Goal: Browse casually

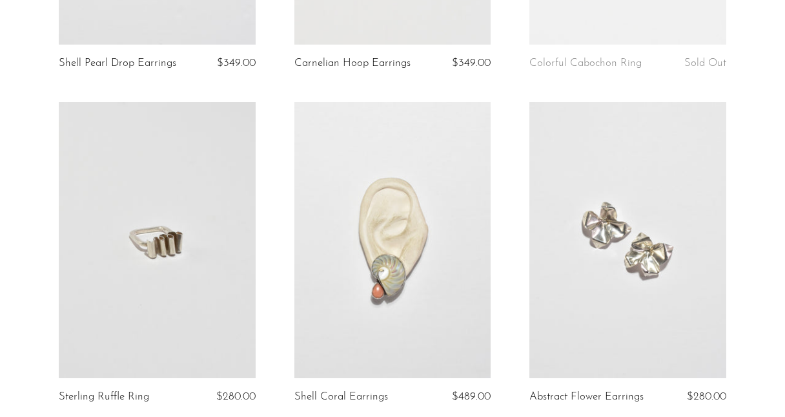
scroll to position [406, 0]
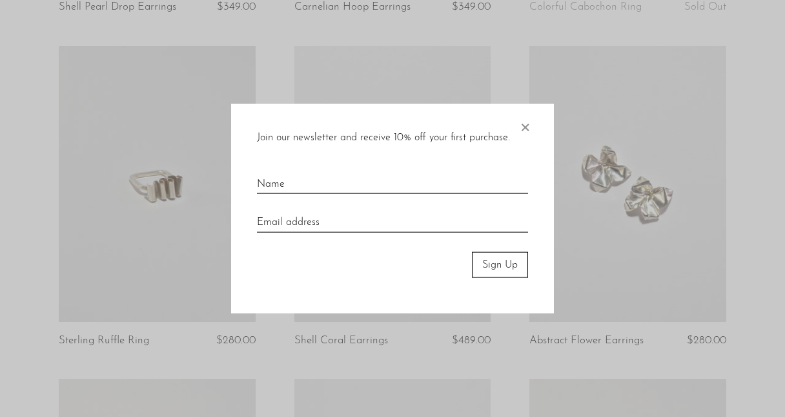
click at [525, 126] on span "×" at bounding box center [525, 123] width 13 height 41
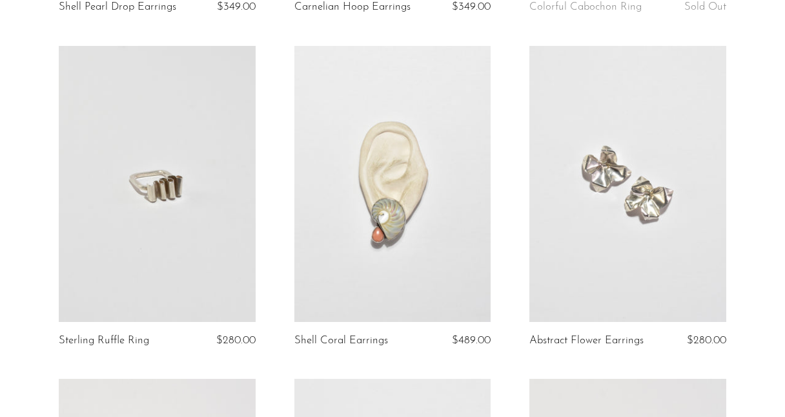
click at [205, 208] on link at bounding box center [157, 184] width 197 height 276
click at [373, 241] on link at bounding box center [392, 184] width 197 height 276
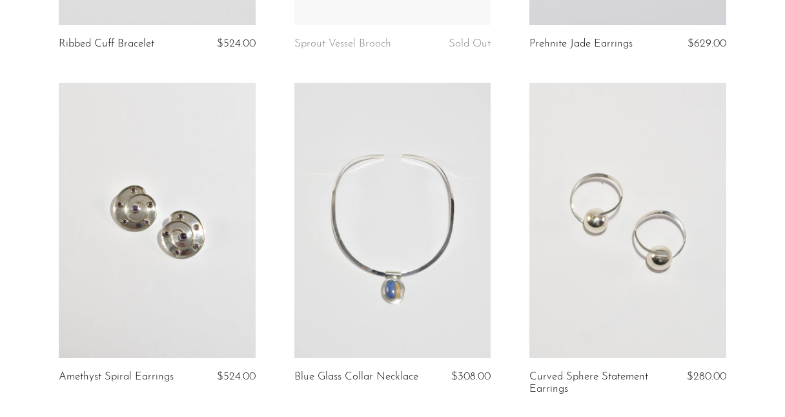
scroll to position [1726, 0]
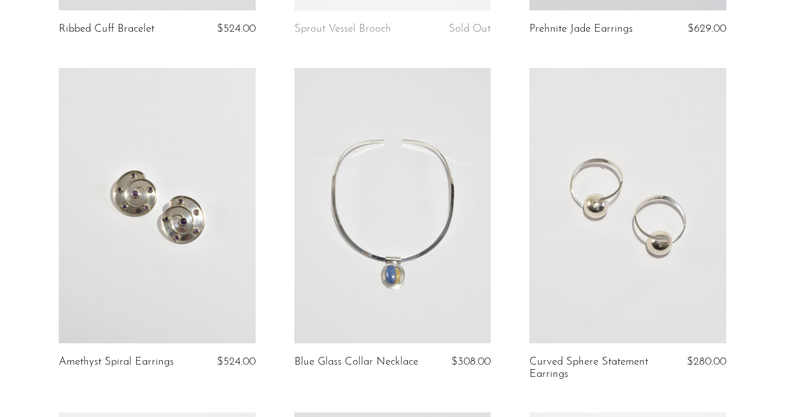
click at [639, 234] on link at bounding box center [628, 206] width 197 height 276
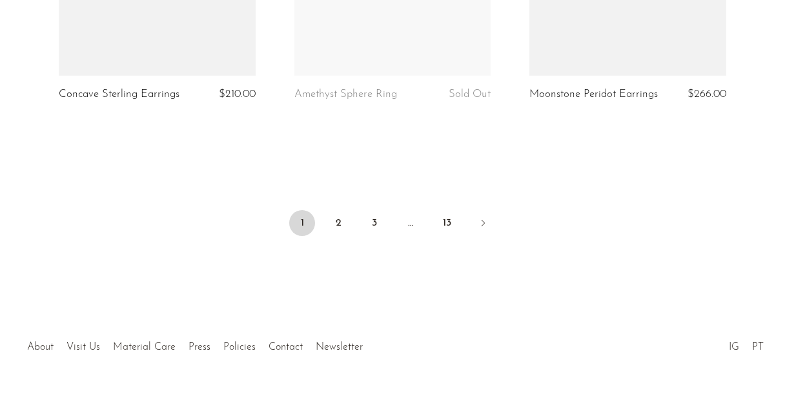
scroll to position [4055, 0]
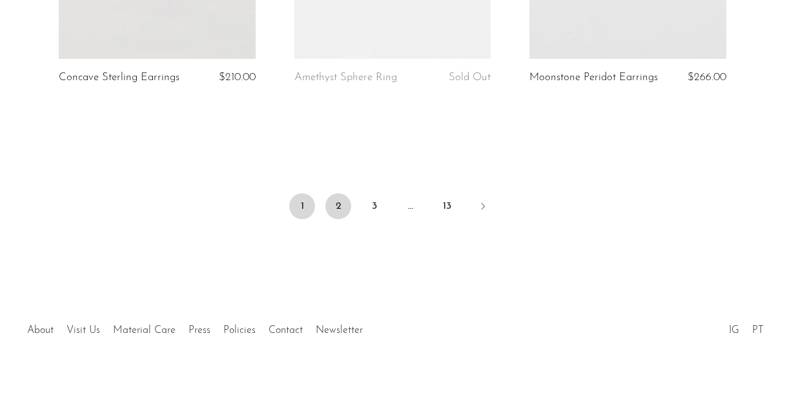
click at [349, 204] on link "2" at bounding box center [338, 206] width 26 height 26
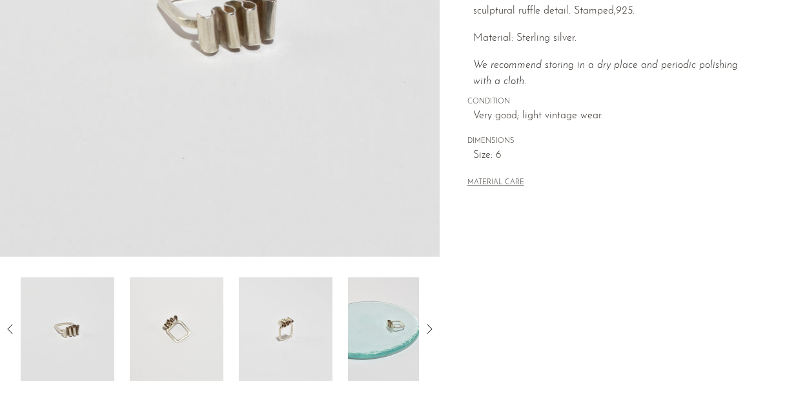
scroll to position [291, 0]
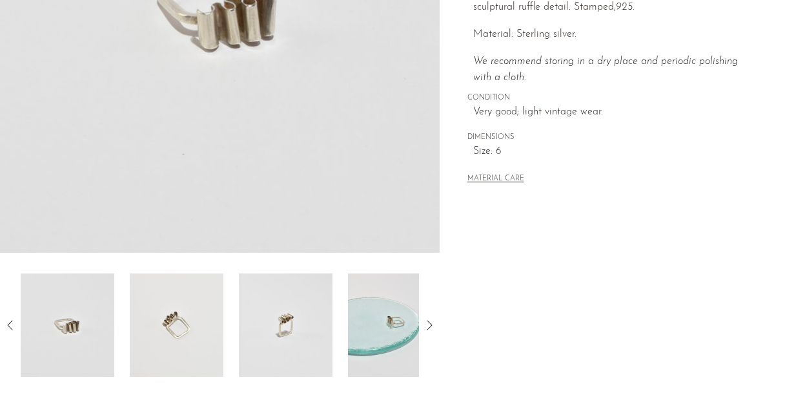
click at [183, 329] on img at bounding box center [177, 324] width 94 height 103
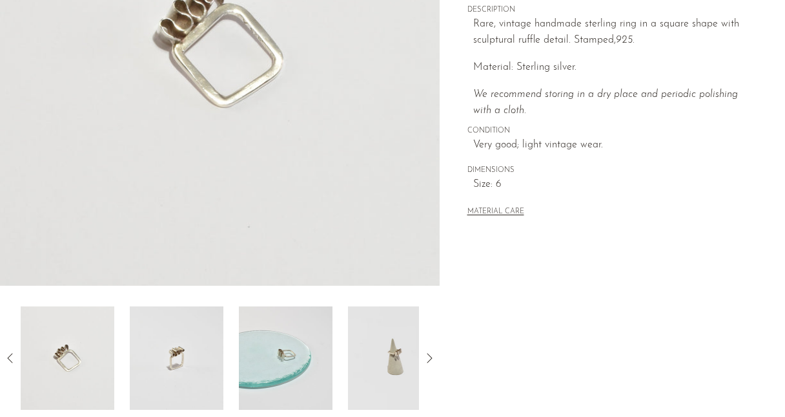
scroll to position [294, 0]
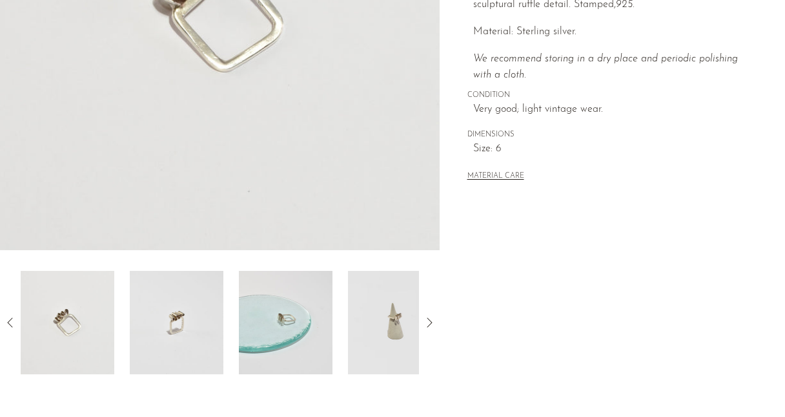
click at [184, 333] on img at bounding box center [177, 322] width 94 height 103
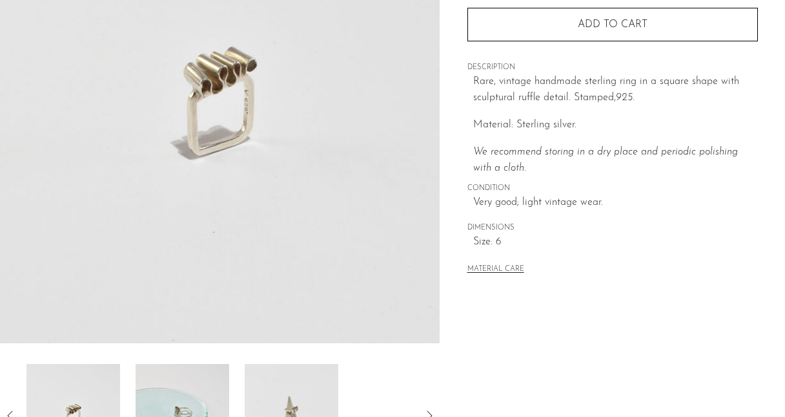
scroll to position [161, 0]
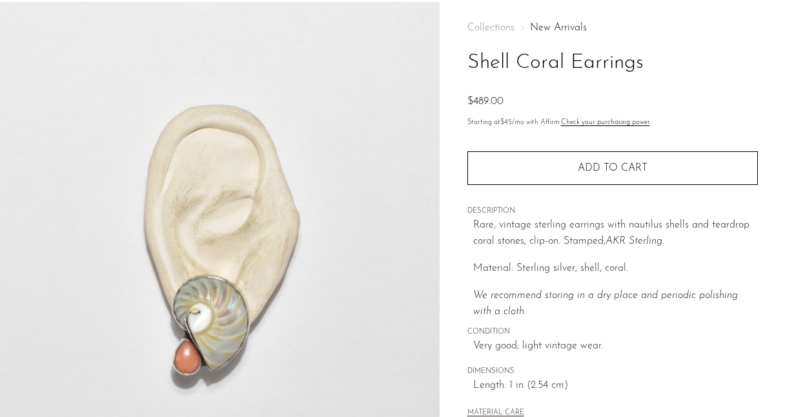
scroll to position [115, 0]
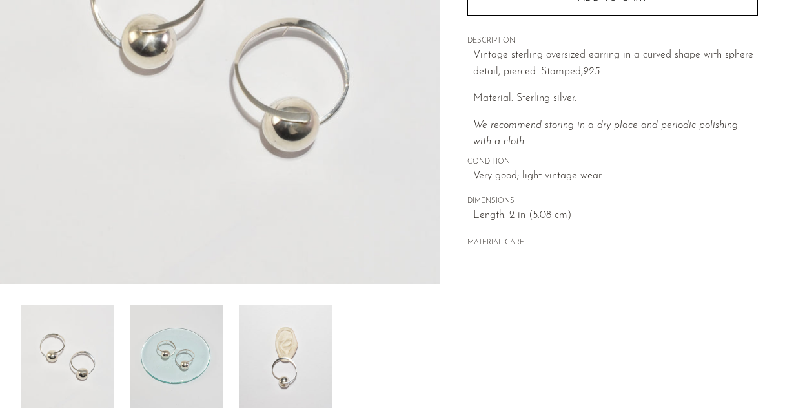
scroll to position [287, 0]
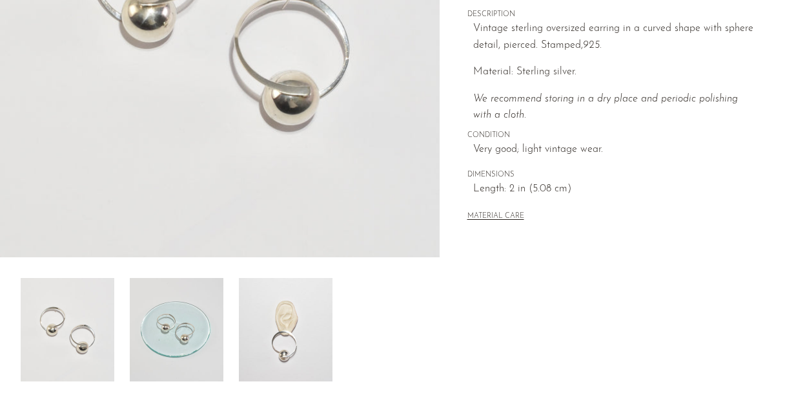
click at [296, 321] on img at bounding box center [286, 329] width 94 height 103
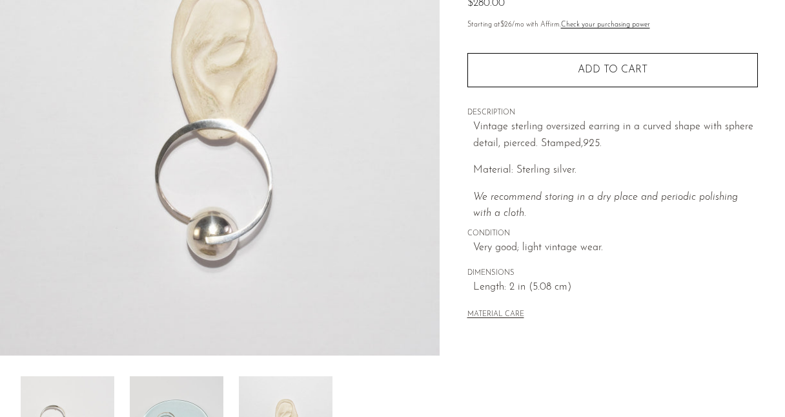
scroll to position [161, 0]
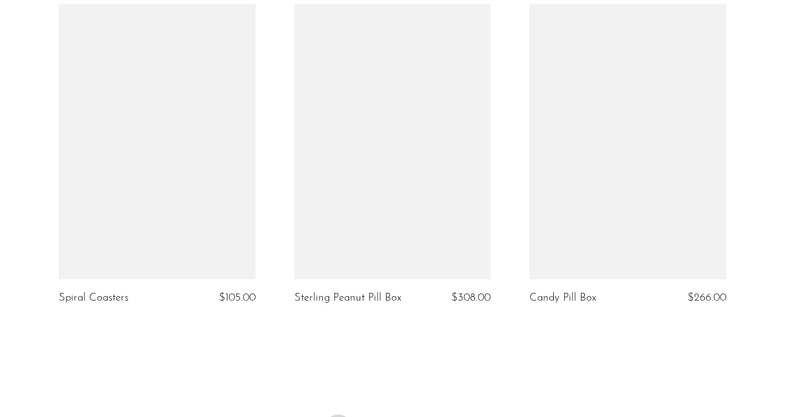
scroll to position [3941, 0]
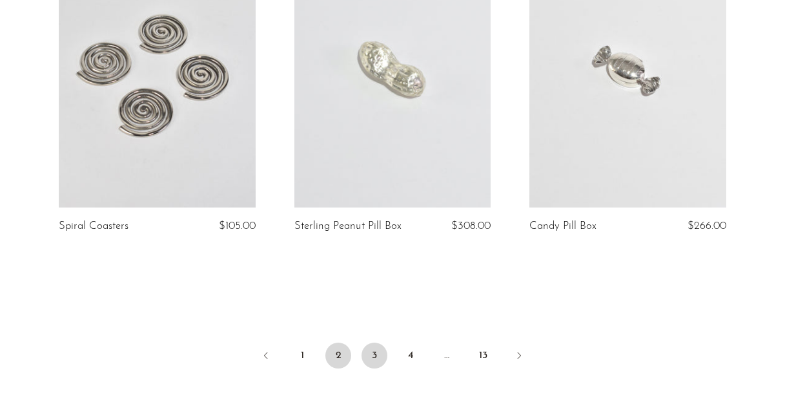
click at [372, 342] on link "3" at bounding box center [375, 355] width 26 height 26
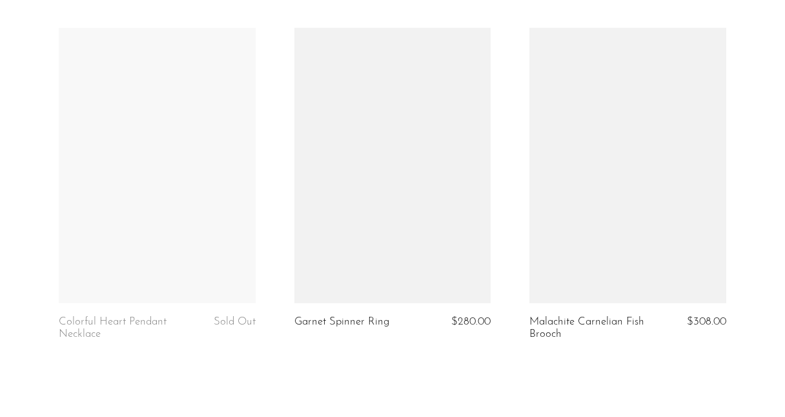
scroll to position [4082, 0]
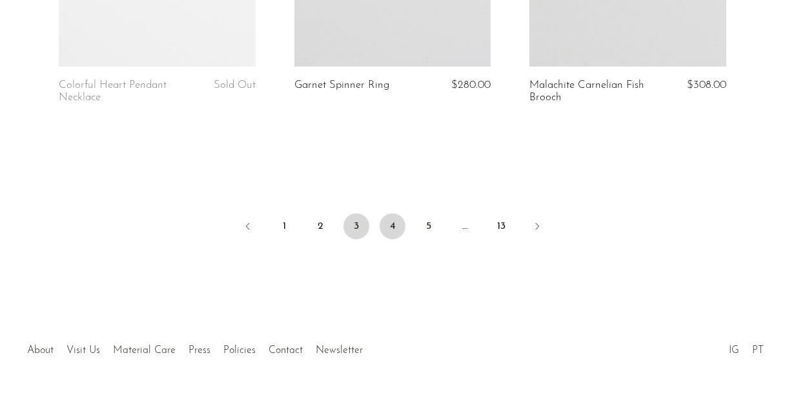
click at [391, 213] on link "4" at bounding box center [393, 226] width 26 height 26
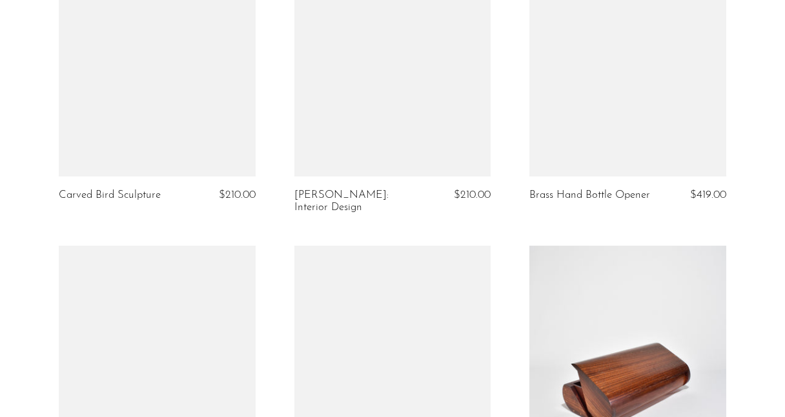
scroll to position [1671, 0]
